Goal: Transaction & Acquisition: Purchase product/service

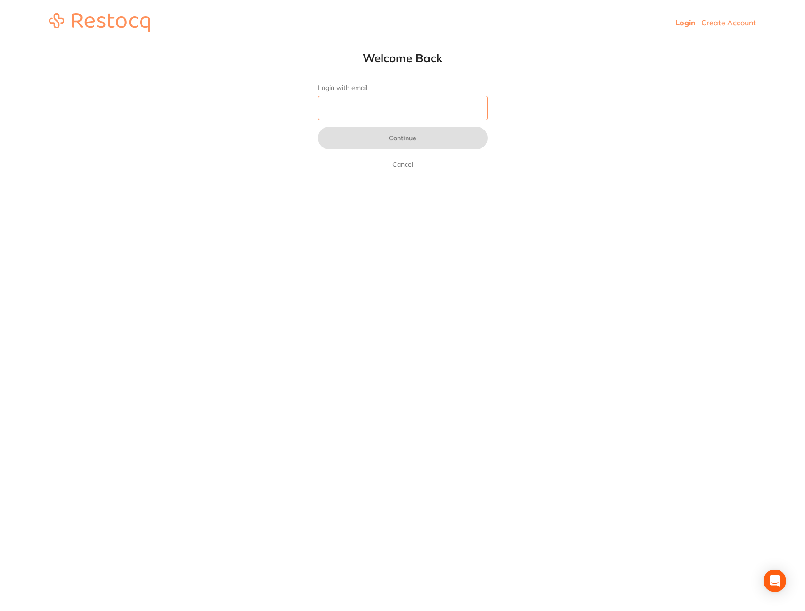
click at [368, 111] on input "Login with email" at bounding box center [403, 108] width 170 height 25
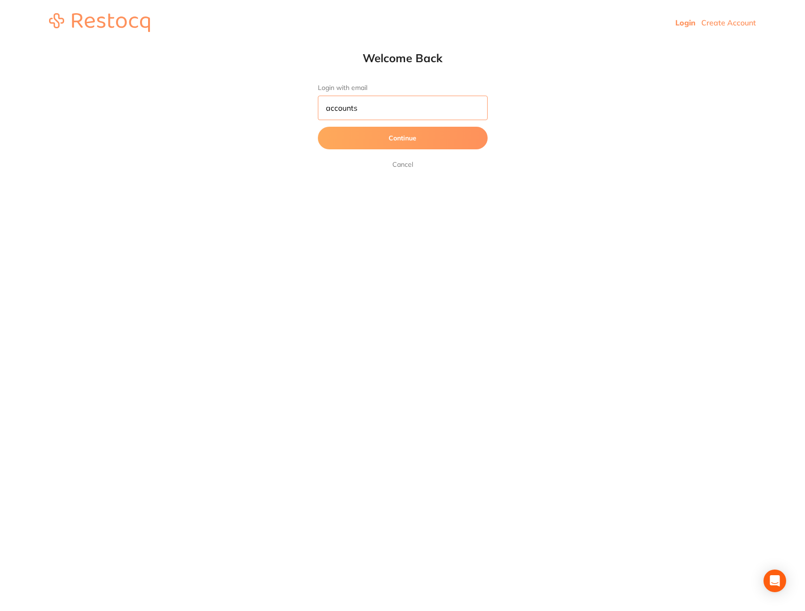
type input "[EMAIL_ADDRESS][DOMAIN_NAME]"
click at [391, 136] on button "Continue" at bounding box center [403, 138] width 170 height 23
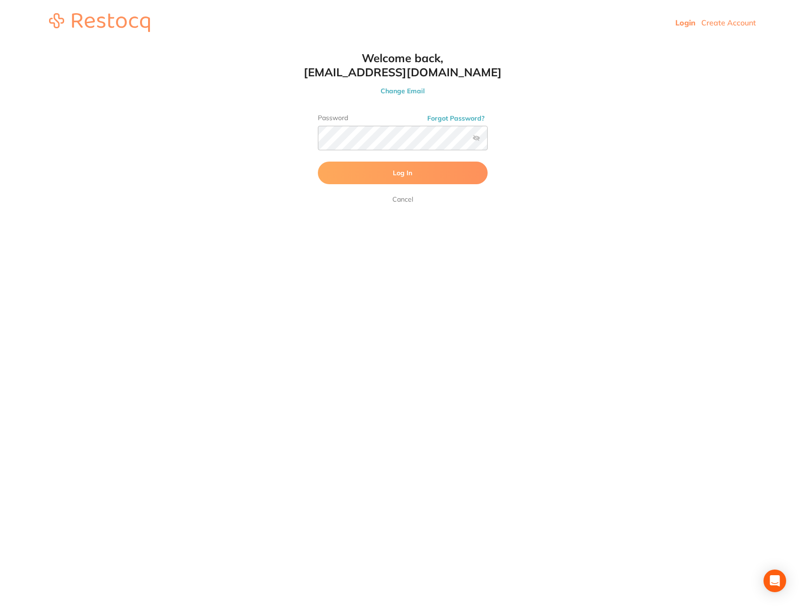
click at [329, 168] on button "Log In" at bounding box center [403, 173] width 170 height 23
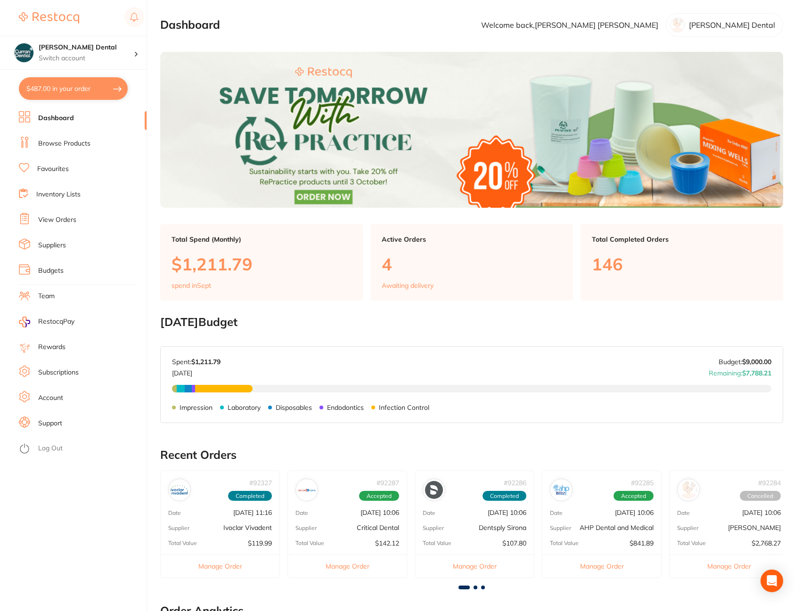
click at [66, 83] on button "$487.00 in your order" at bounding box center [73, 88] width 109 height 23
checkbox input "true"
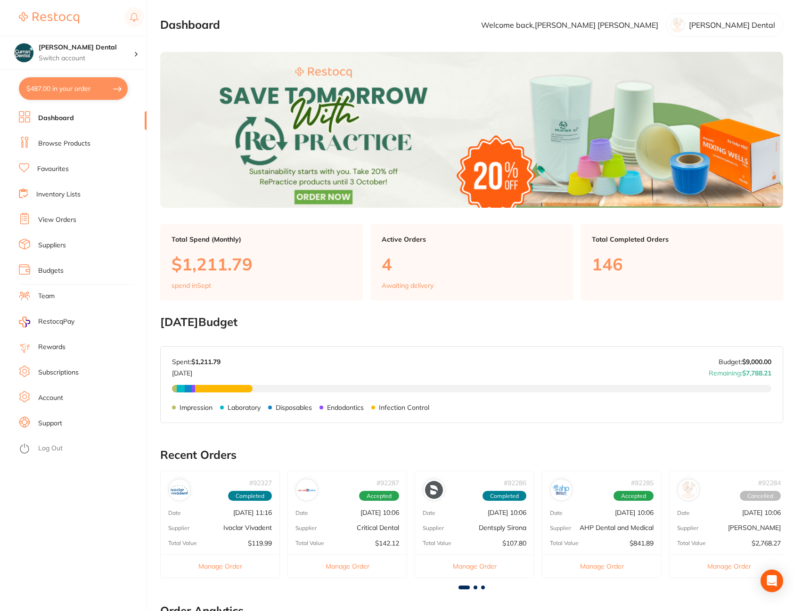
checkbox input "true"
